Goal: Task Accomplishment & Management: Manage account settings

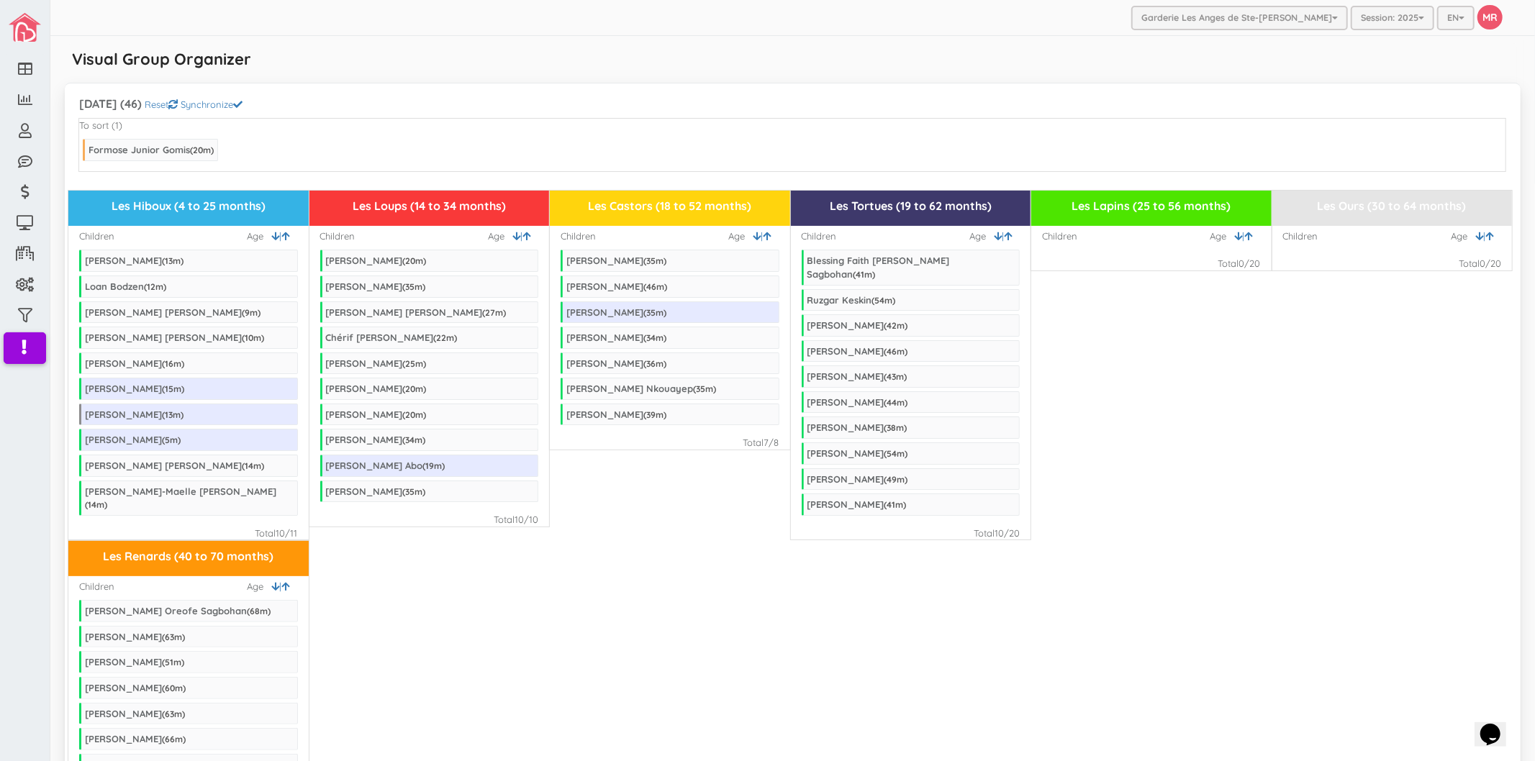
scroll to position [799, 0]
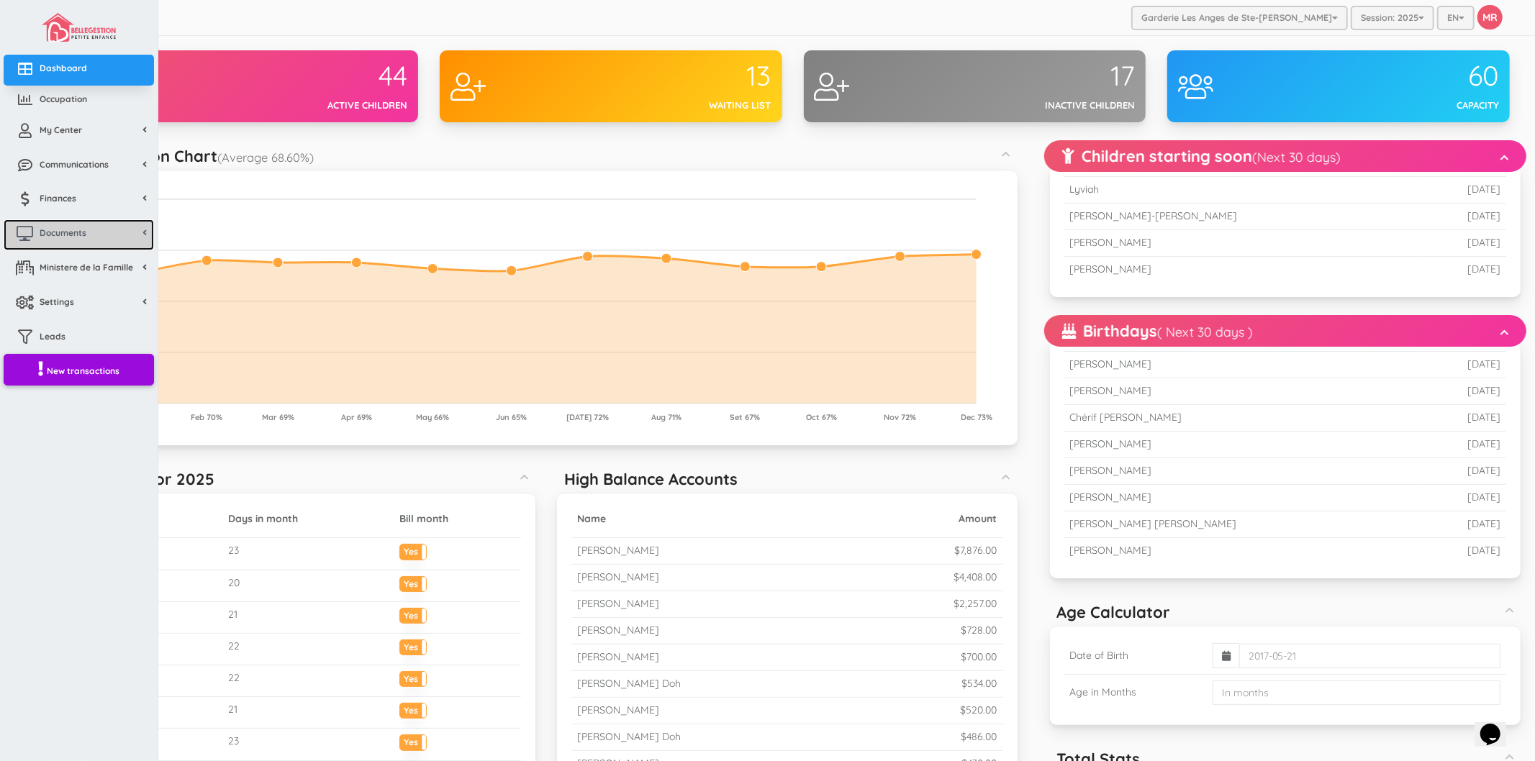
click at [54, 230] on span "Documents" at bounding box center [63, 233] width 47 height 12
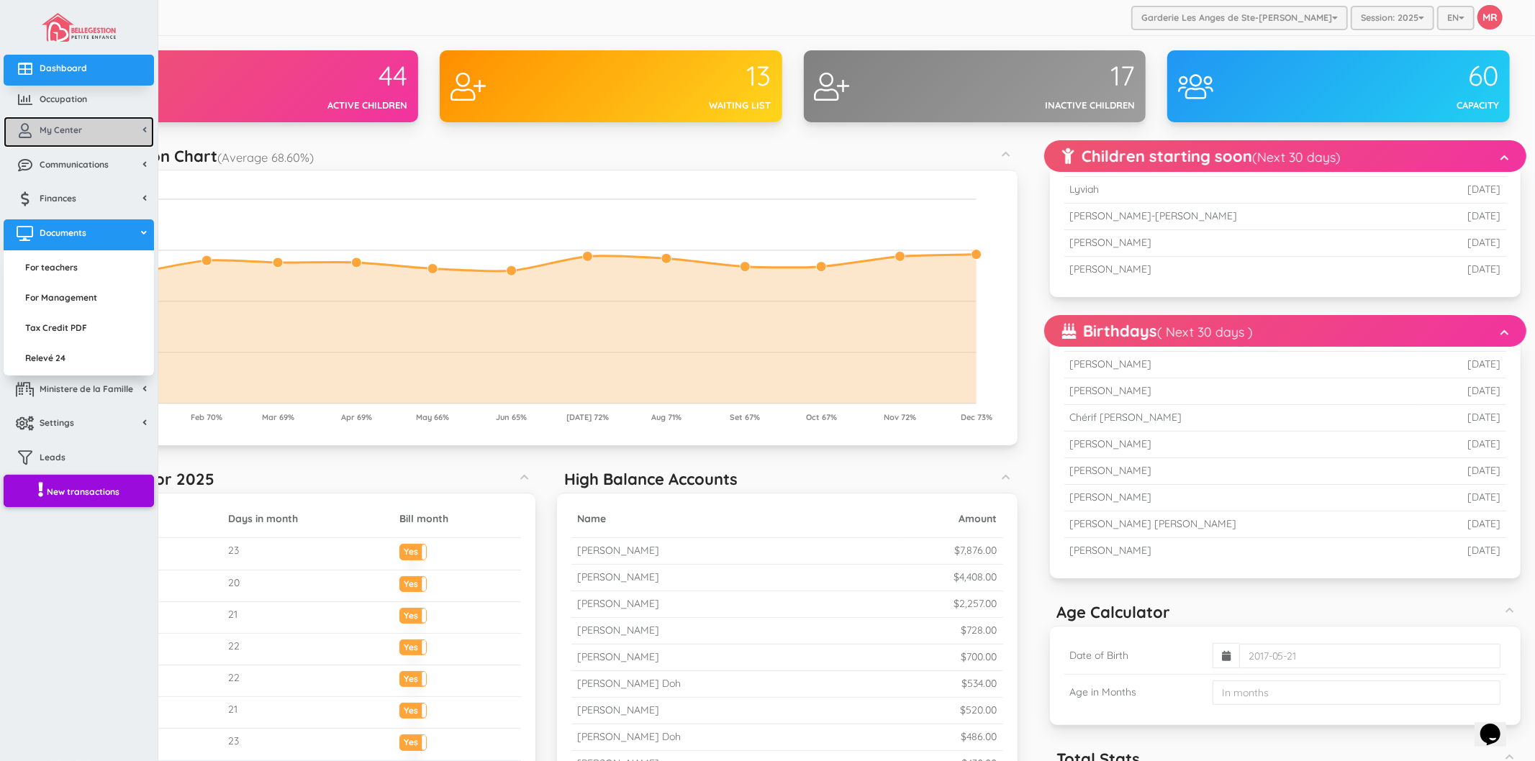
click at [41, 130] on span "My Center" at bounding box center [61, 130] width 42 height 12
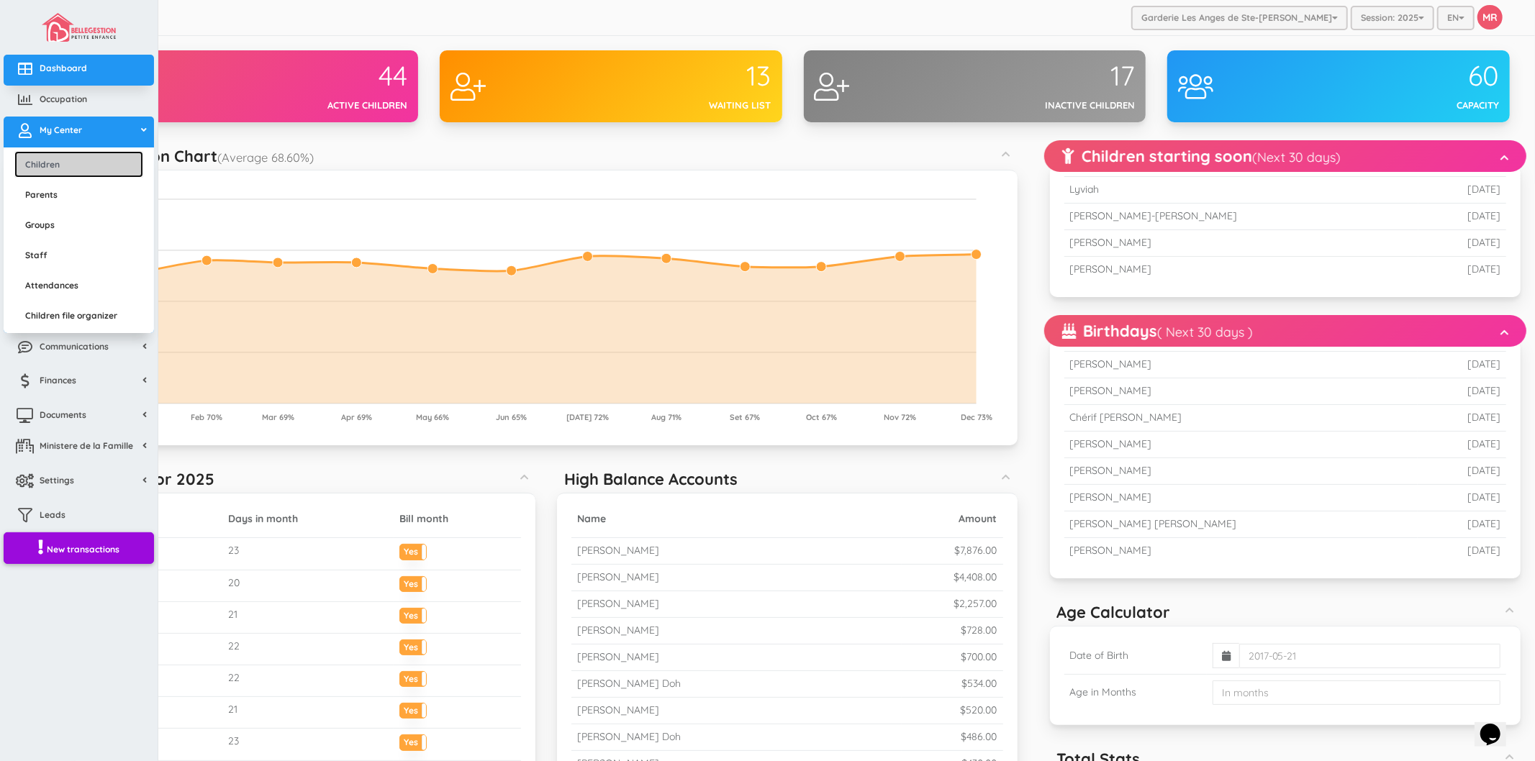
click at [68, 164] on link "Children" at bounding box center [78, 164] width 129 height 27
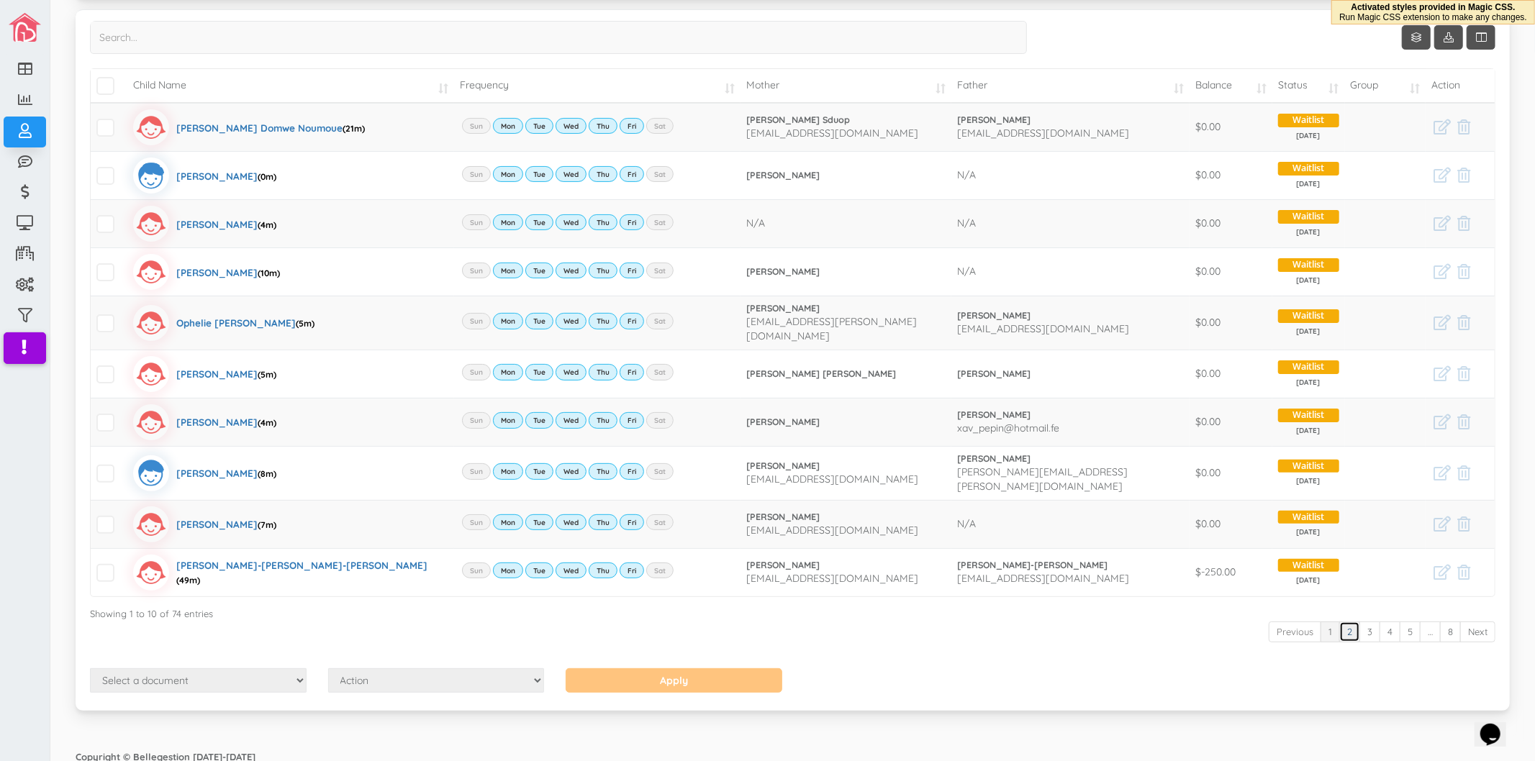
click at [1339, 623] on link "2" at bounding box center [1349, 632] width 21 height 21
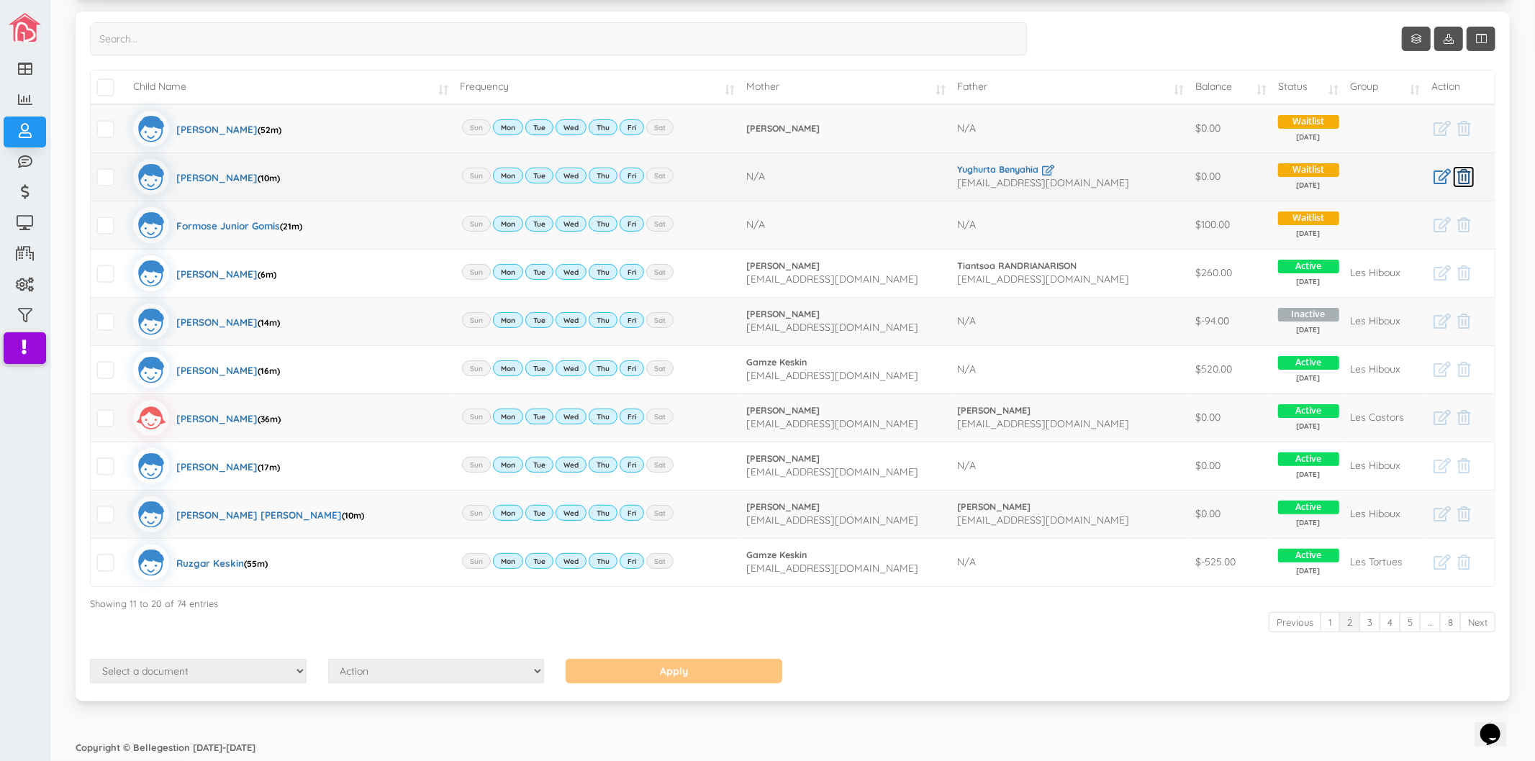
click at [1459, 175] on link at bounding box center [1464, 177] width 22 height 22
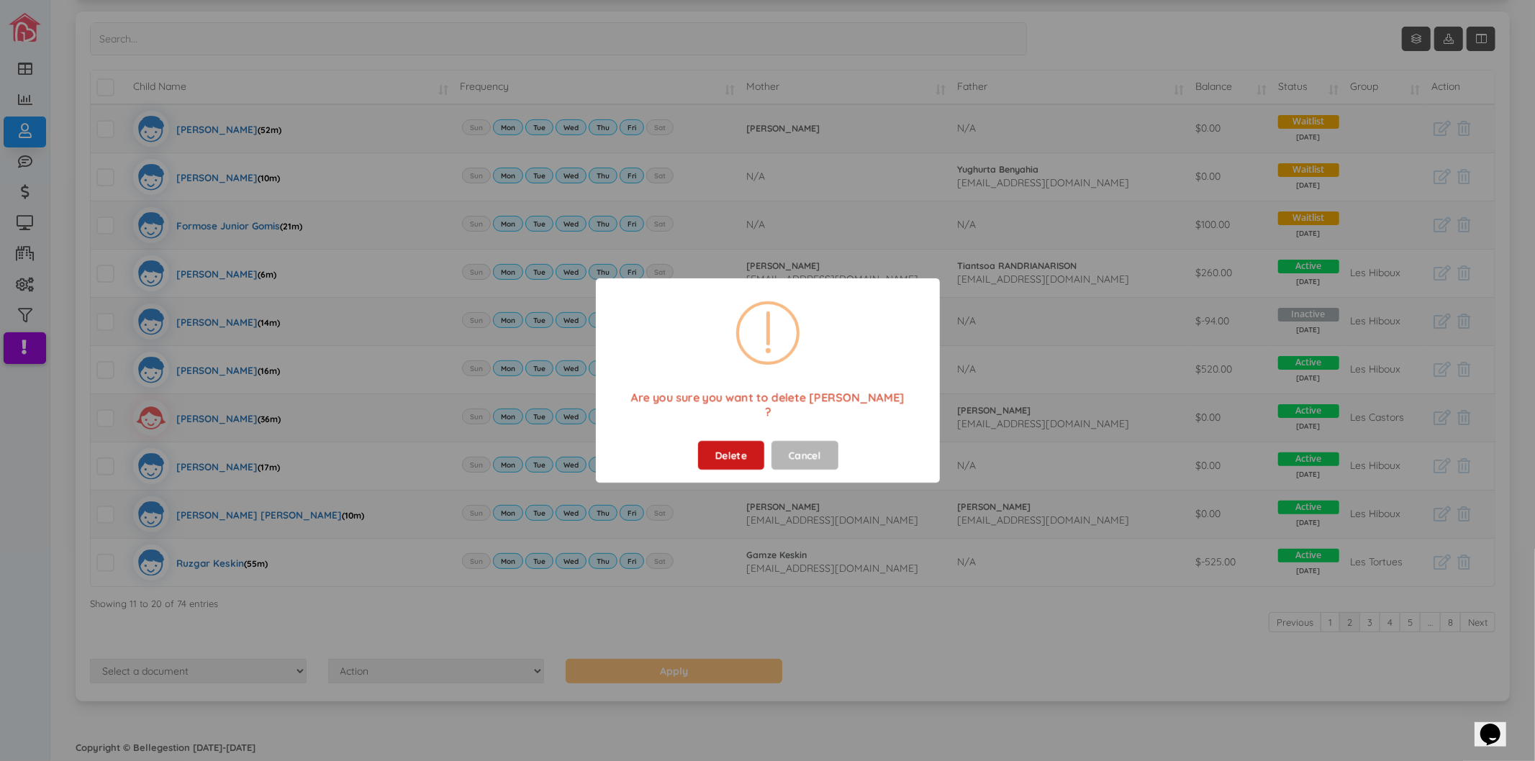
click at [717, 450] on button "Delete" at bounding box center [730, 455] width 66 height 29
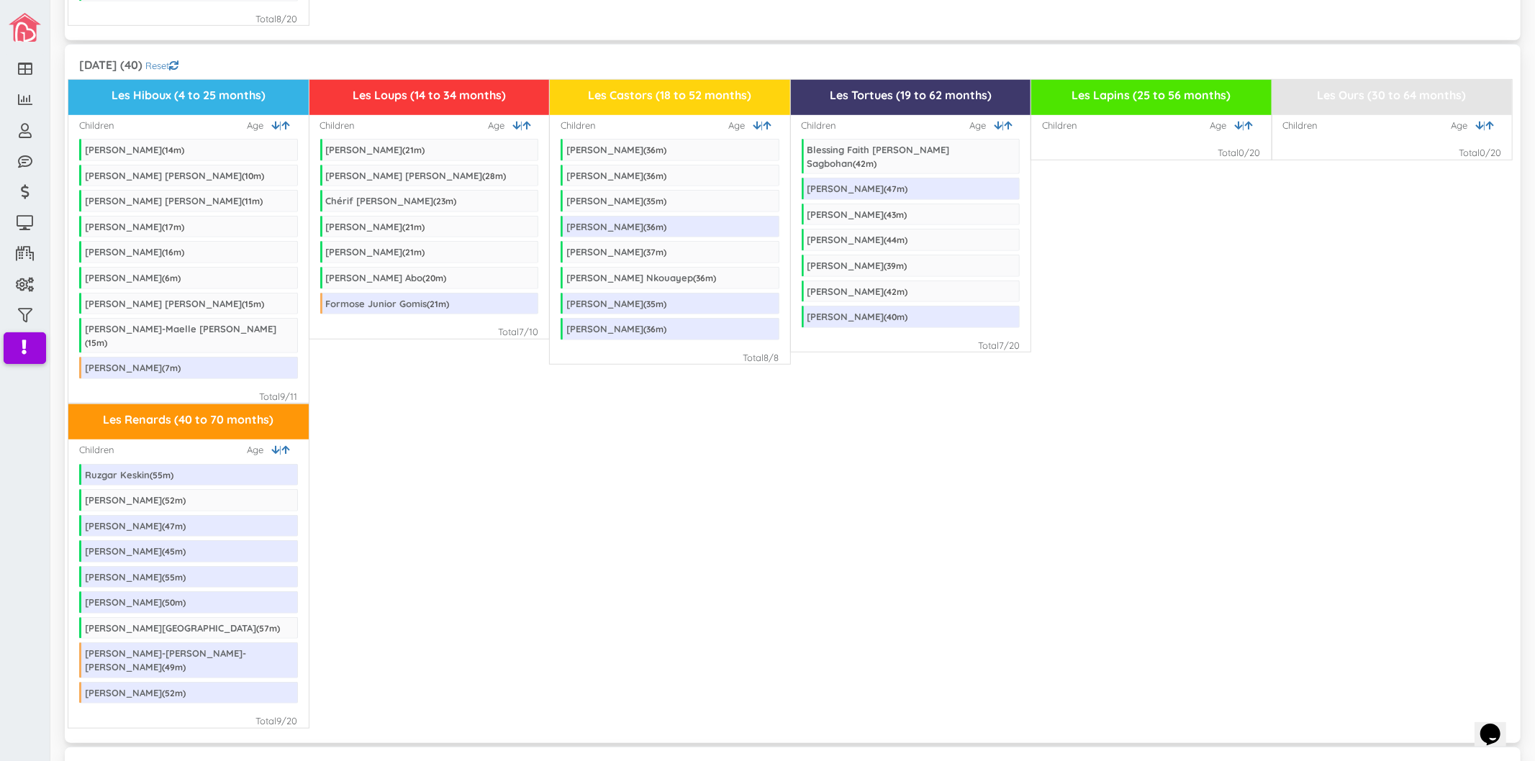
scroll to position [799, 0]
click at [878, 641] on div "Les Renards (40 to 70 months) Children | Age Ruzgar Keskin ( 55 m) Jeremie Quin…" at bounding box center [792, 566] width 1448 height 325
